Goal: Information Seeking & Learning: Learn about a topic

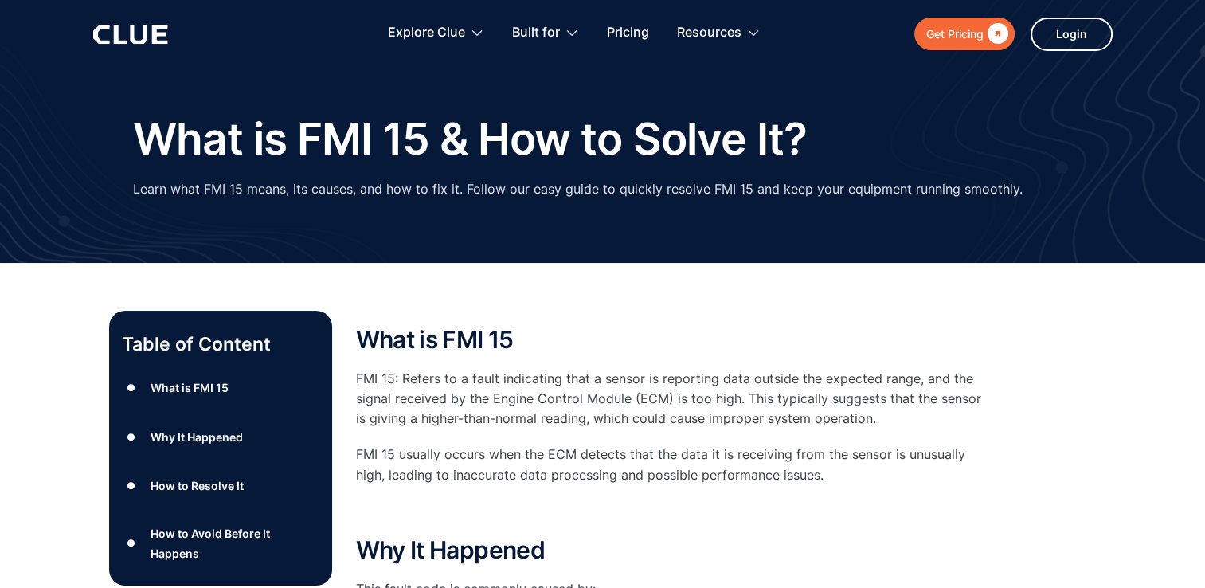
scroll to position [11, 0]
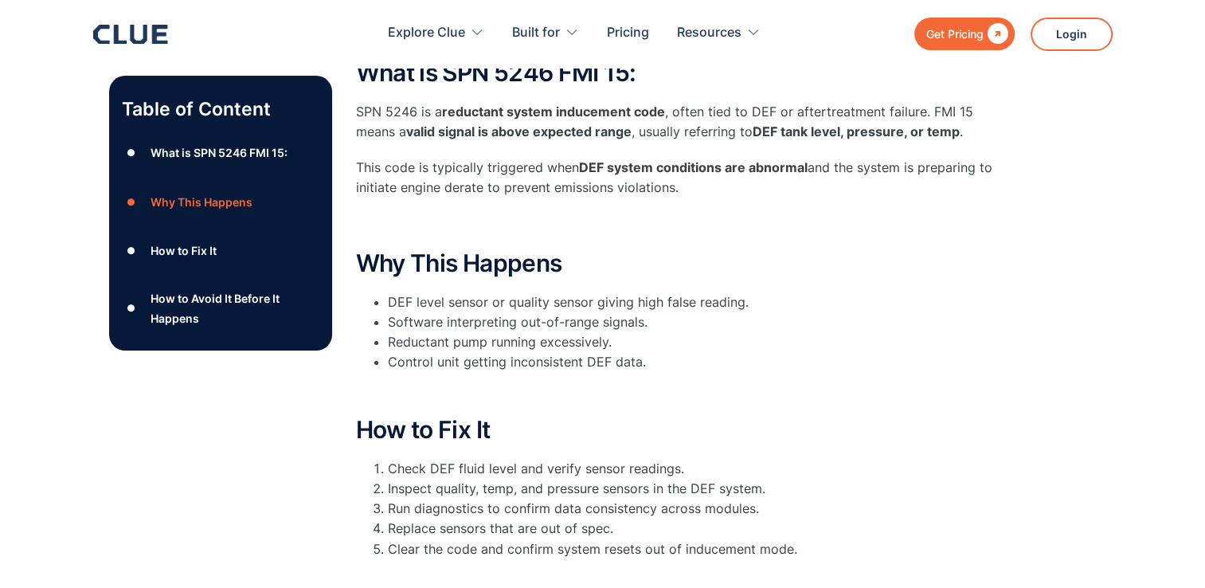
scroll to position [280, 0]
click at [1087, 421] on div "Table of Content ● What is SPN 5246 FMI 15: ● Why This Happens ● How to Fix It …" at bounding box center [602, 434] width 987 height 782
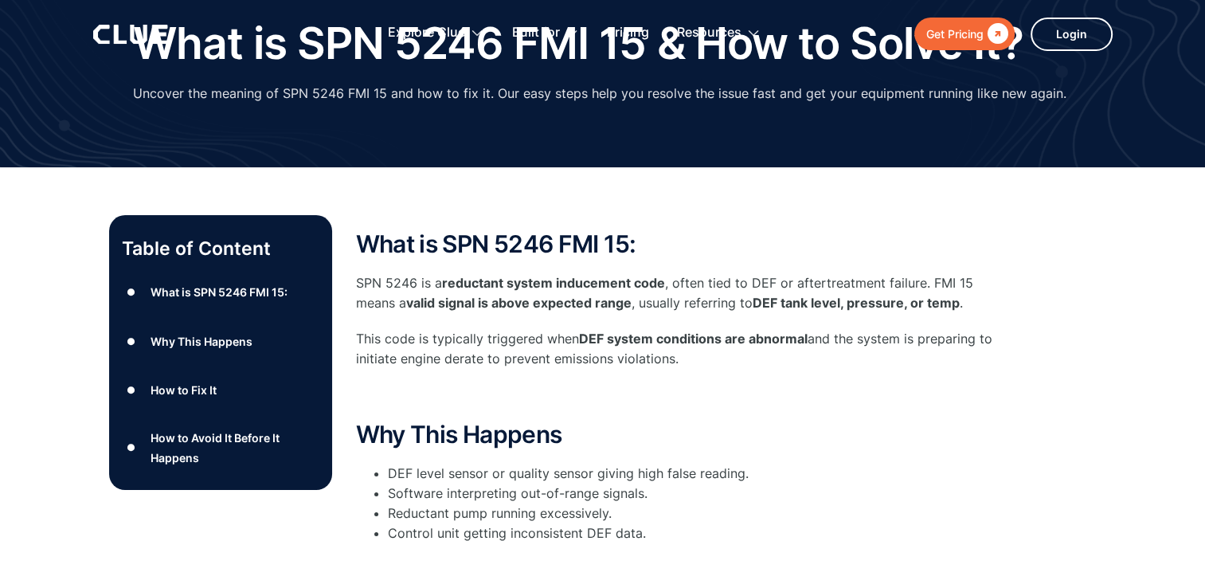
scroll to position [0, 0]
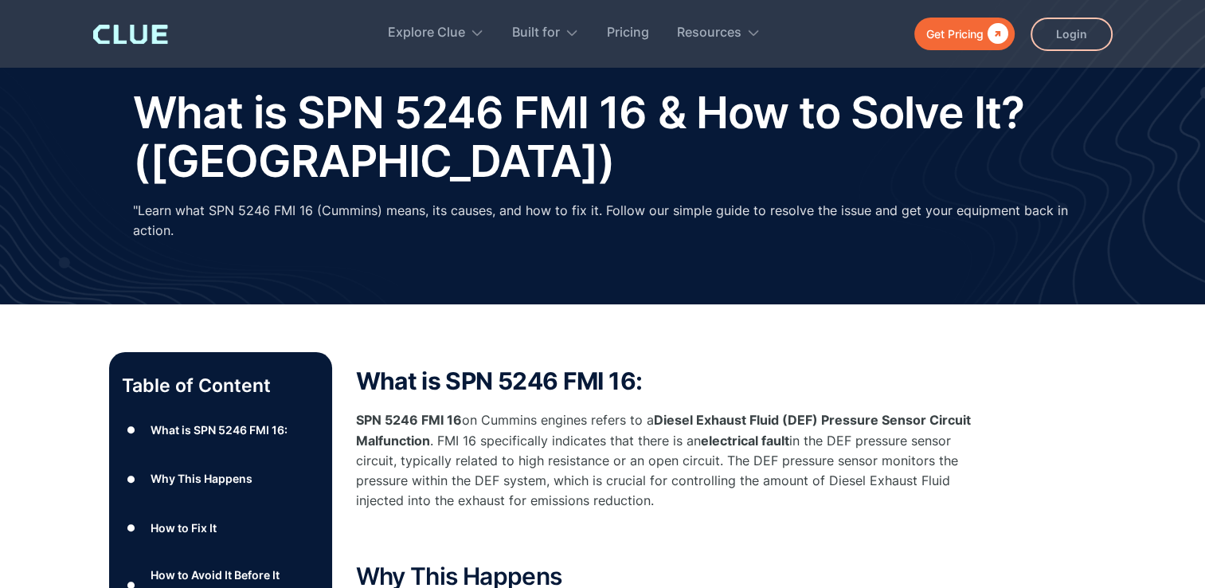
scroll to position [38, 0]
